Goal: Information Seeking & Learning: Learn about a topic

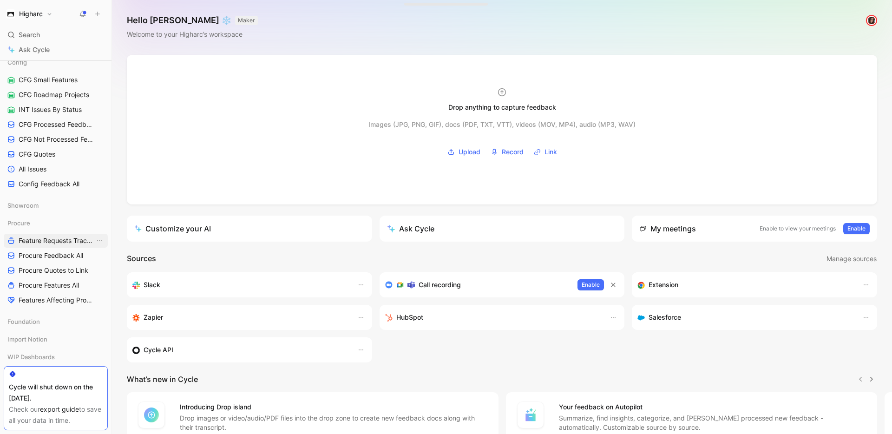
scroll to position [495, 0]
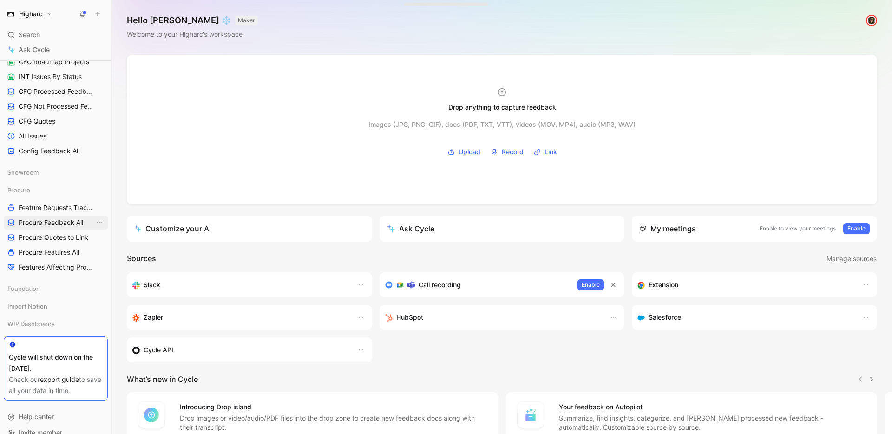
click at [46, 216] on link "Procure Feedback All" at bounding box center [56, 223] width 104 height 14
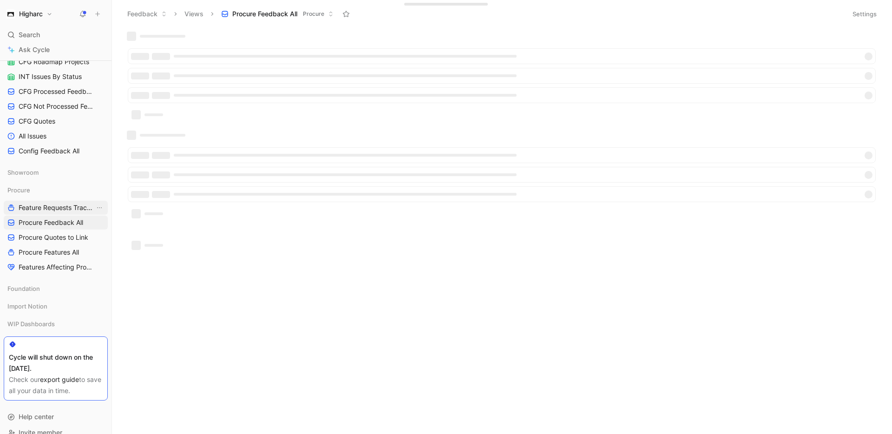
click at [49, 207] on span "Feature Requests Tracker" at bounding box center [57, 207] width 76 height 9
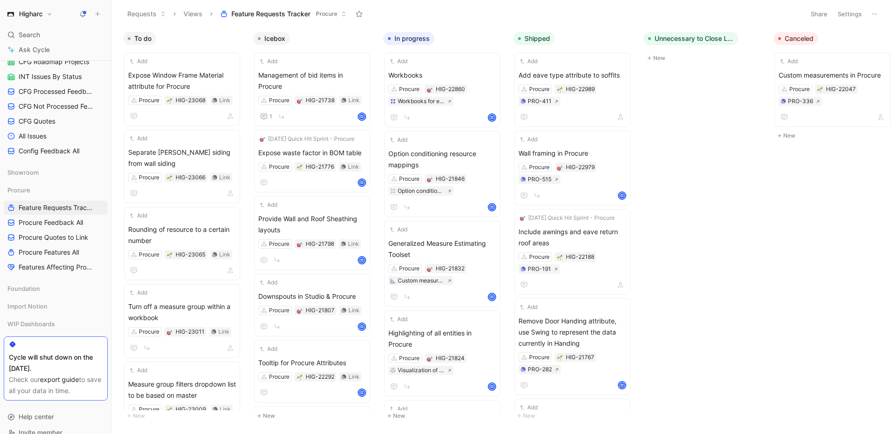
click at [695, 189] on body "Higharc Search ⌘ K Ask Cycle Workspace Home G then H Feedback G then F Requests…" at bounding box center [446, 217] width 892 height 434
click at [195, 82] on span "Expose Window Frame Material attribute for Procure" at bounding box center [182, 81] width 108 height 22
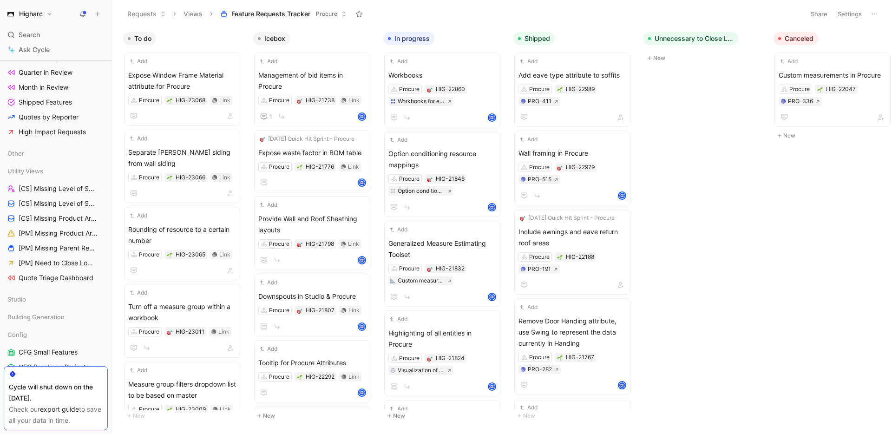
scroll to position [309, 0]
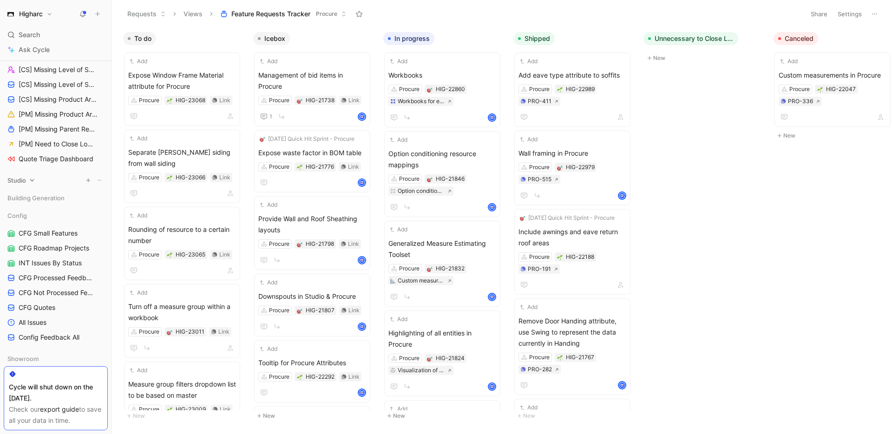
click at [18, 178] on span "Studio" at bounding box center [16, 180] width 19 height 9
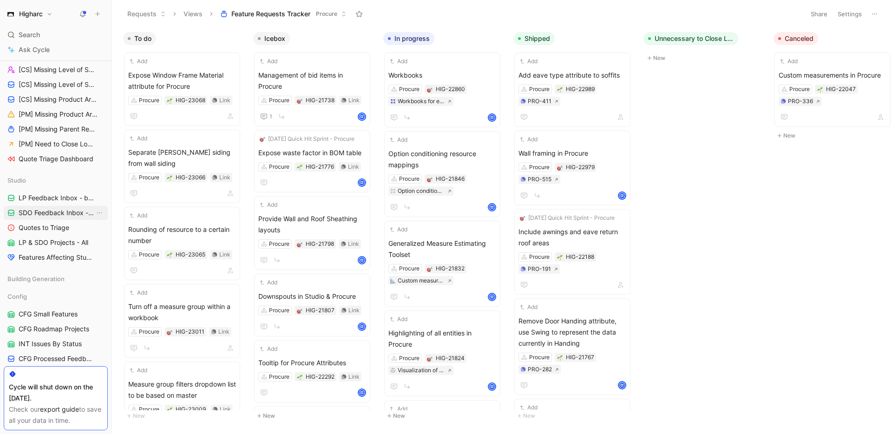
click at [38, 212] on span "SDO Feedback Inbox - by Type" at bounding box center [57, 212] width 76 height 9
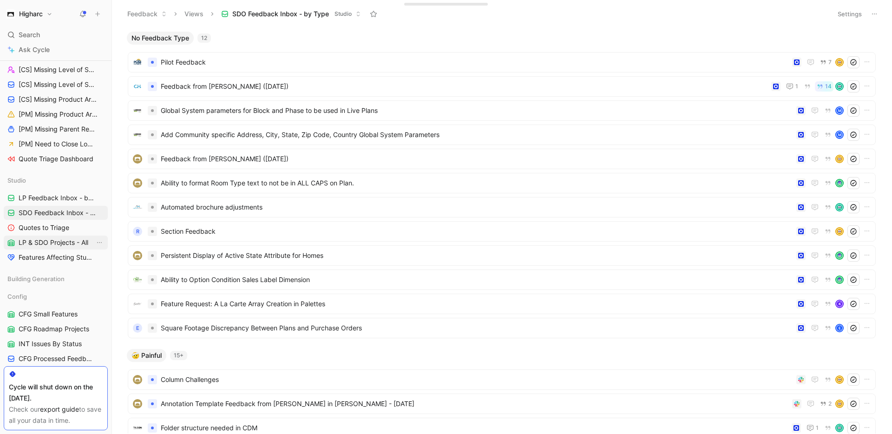
click at [57, 241] on span "LP & SDO Projects - All" at bounding box center [54, 242] width 70 height 9
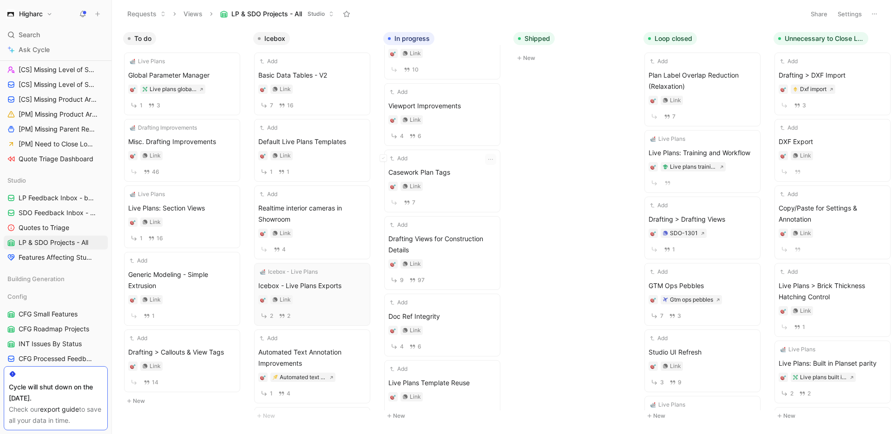
scroll to position [79, 0]
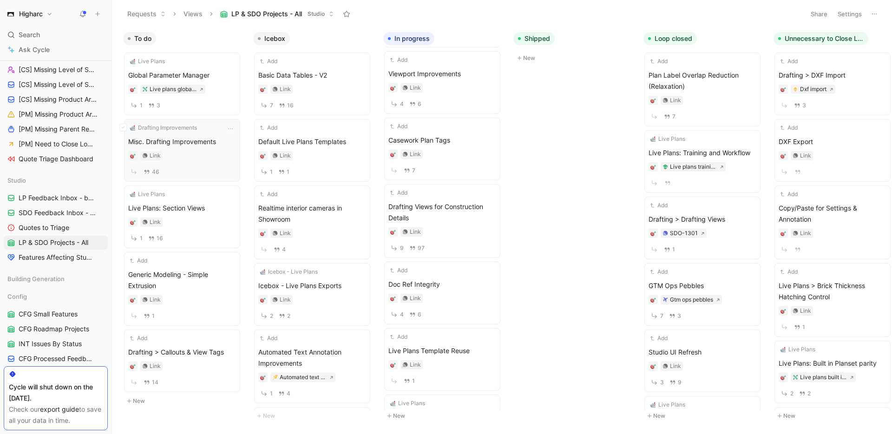
click at [200, 144] on span "Misc. Drafting Improvements" at bounding box center [182, 141] width 108 height 11
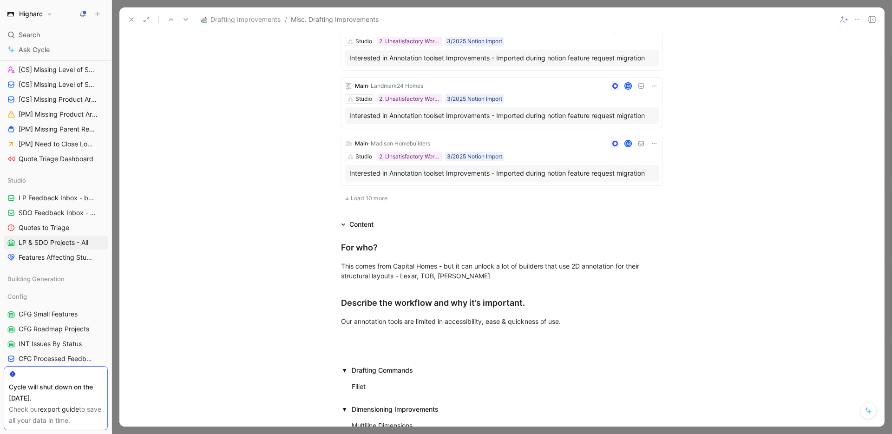
scroll to position [502, 0]
click at [134, 19] on icon at bounding box center [131, 19] width 7 height 7
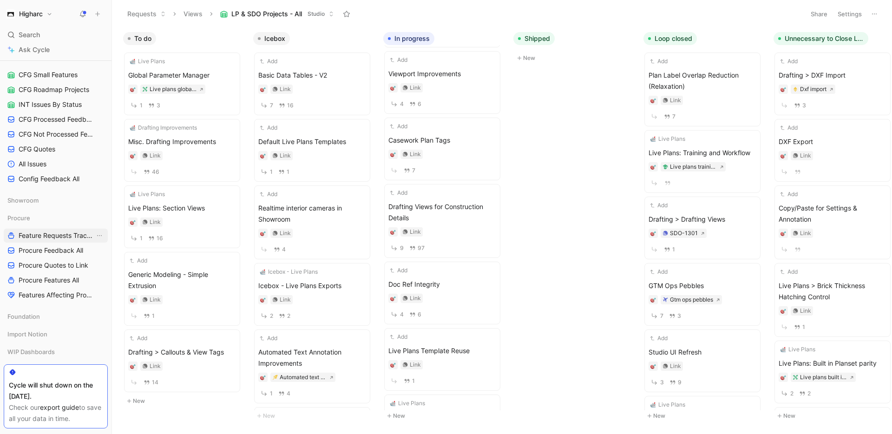
scroll to position [550, 0]
drag, startPoint x: 46, startPoint y: 247, endPoint x: 63, endPoint y: 241, distance: 17.8
click at [46, 247] on span "Procure Feedback All" at bounding box center [51, 248] width 65 height 9
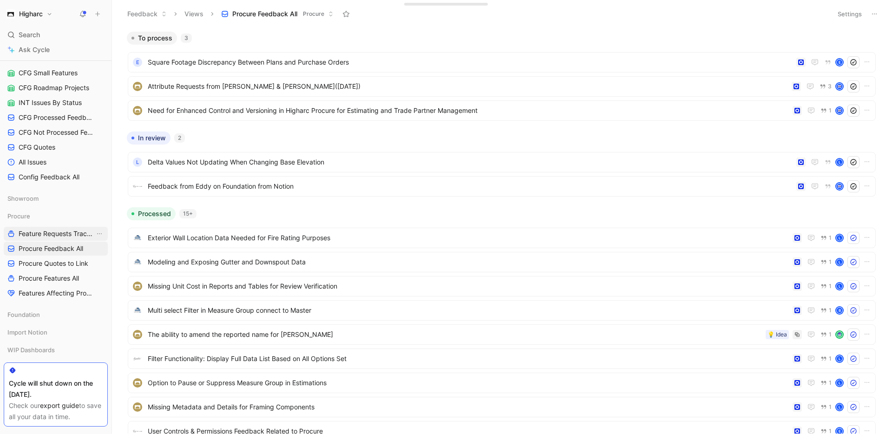
click at [58, 235] on span "Feature Requests Tracker" at bounding box center [57, 233] width 76 height 9
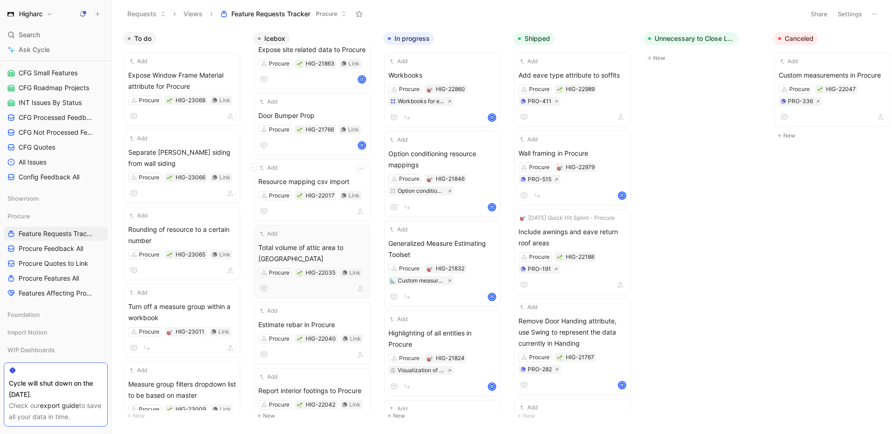
scroll to position [573, 0]
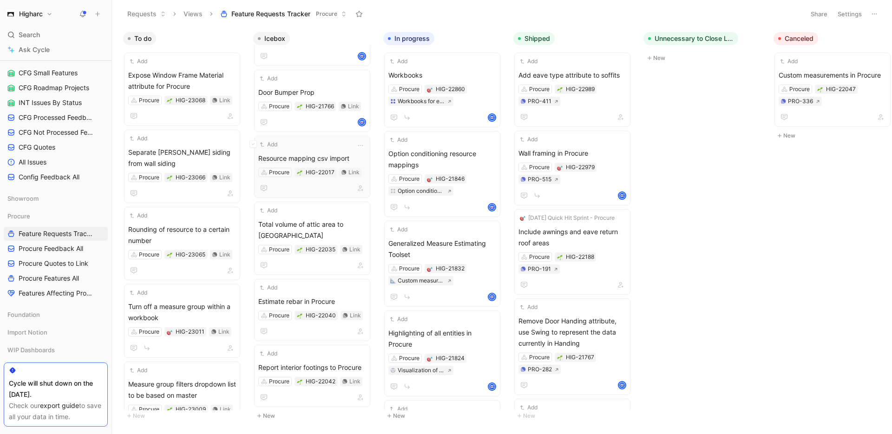
click at [296, 155] on span "Resource mapping csv import" at bounding box center [312, 158] width 108 height 11
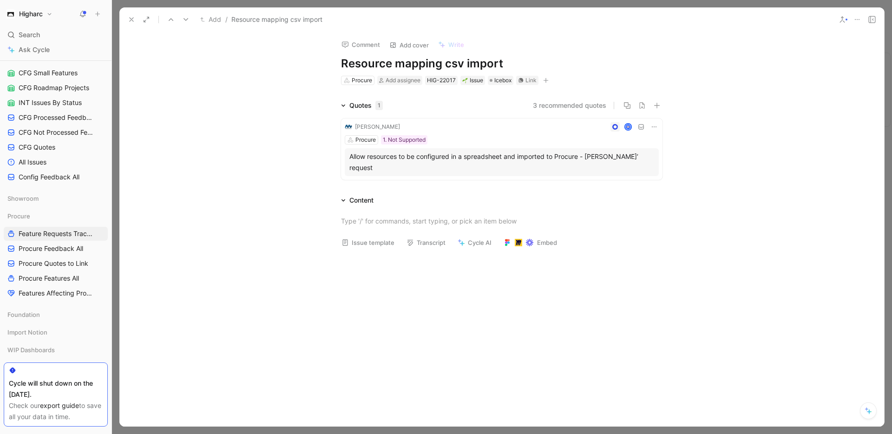
click at [131, 20] on use at bounding box center [132, 20] width 4 height 4
